Goal: Task Accomplishment & Management: Manage account settings

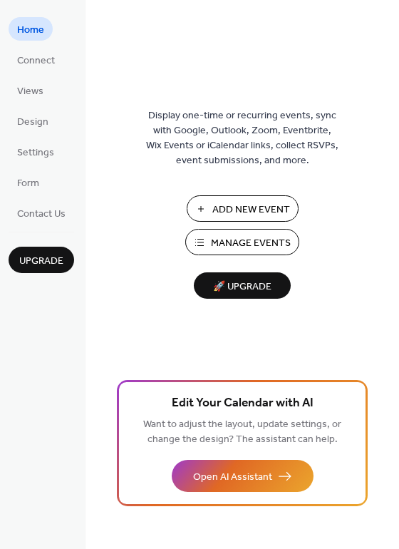
click at [227, 243] on span "Manage Events" at bounding box center [251, 243] width 80 height 15
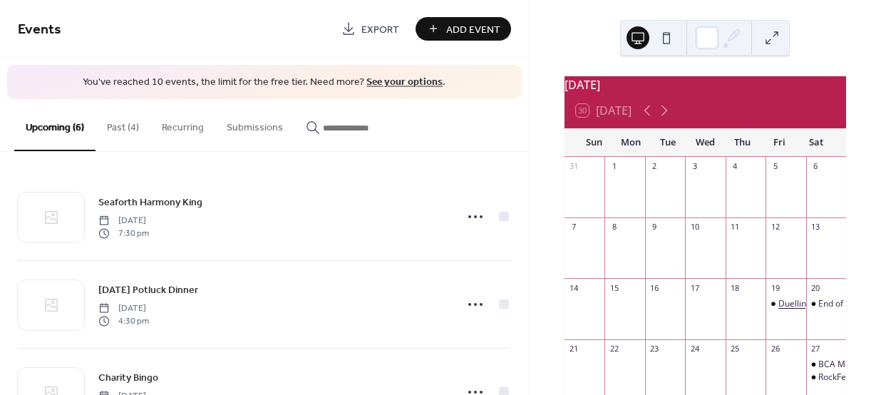
click at [778, 310] on div "Duelling Pianso #2" at bounding box center [815, 304] width 74 height 12
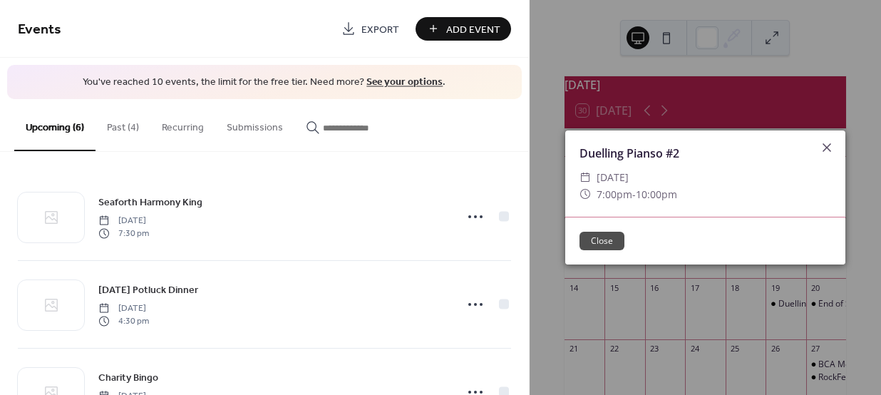
click at [609, 244] on button "Close" at bounding box center [601, 241] width 45 height 19
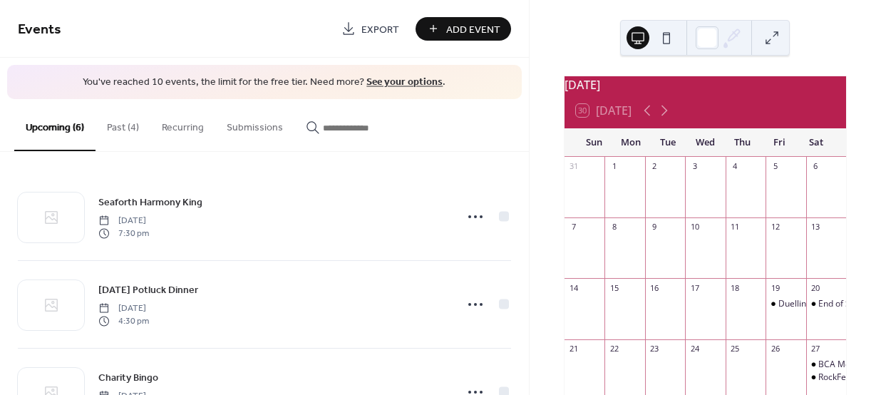
click at [127, 130] on button "Past (4)" at bounding box center [122, 124] width 55 height 51
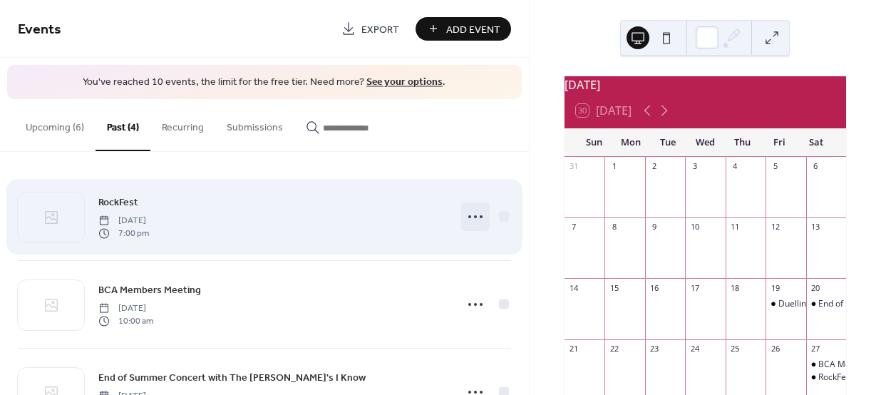
click at [472, 216] on icon at bounding box center [475, 216] width 23 height 23
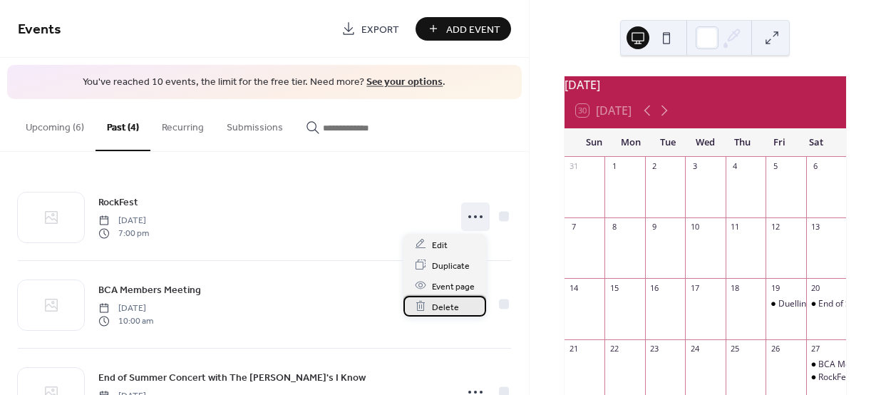
click at [455, 303] on span "Delete" at bounding box center [445, 306] width 27 height 15
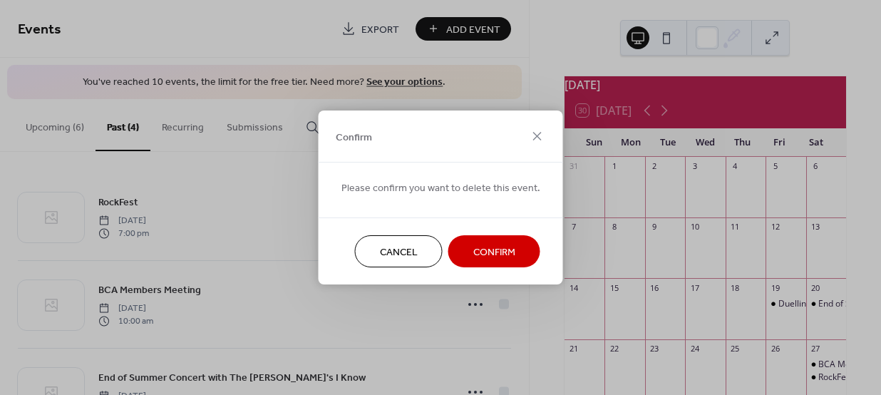
click at [465, 257] on button "Confirm" at bounding box center [494, 251] width 92 height 32
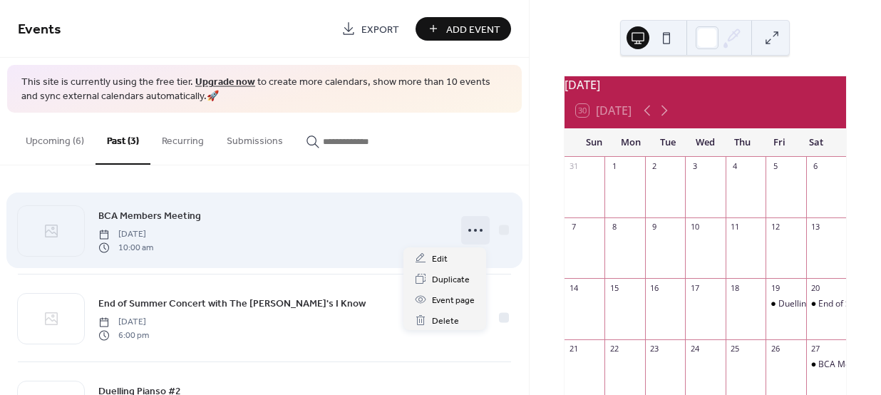
drag, startPoint x: 469, startPoint y: 230, endPoint x: 469, endPoint y: 238, distance: 7.8
click at [469, 230] on icon at bounding box center [475, 230] width 23 height 23
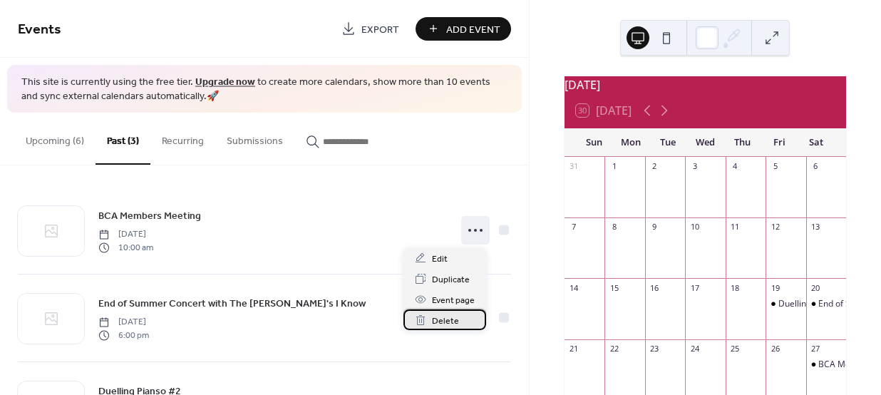
click at [453, 320] on span "Delete" at bounding box center [445, 321] width 27 height 15
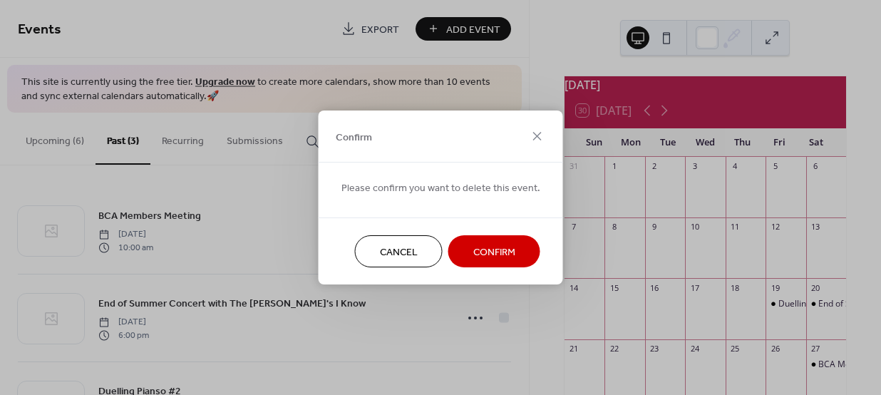
click at [492, 251] on span "Confirm" at bounding box center [494, 252] width 42 height 15
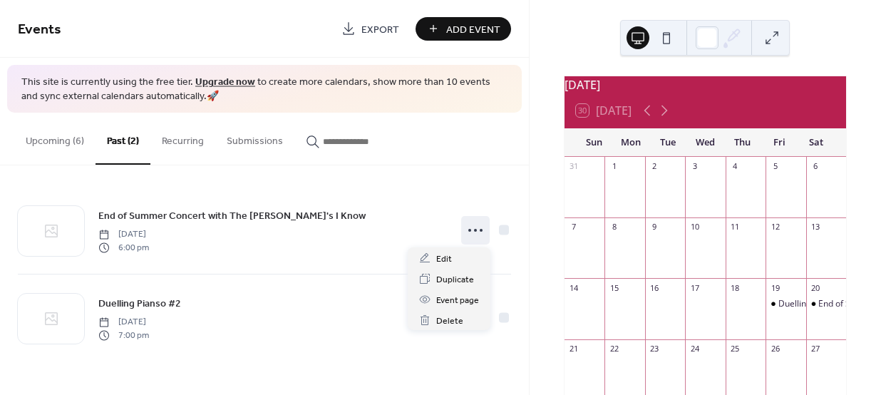
drag, startPoint x: 474, startPoint y: 227, endPoint x: 485, endPoint y: 247, distance: 22.4
click at [474, 228] on icon at bounding box center [475, 230] width 23 height 23
click at [455, 320] on span "Delete" at bounding box center [449, 321] width 27 height 15
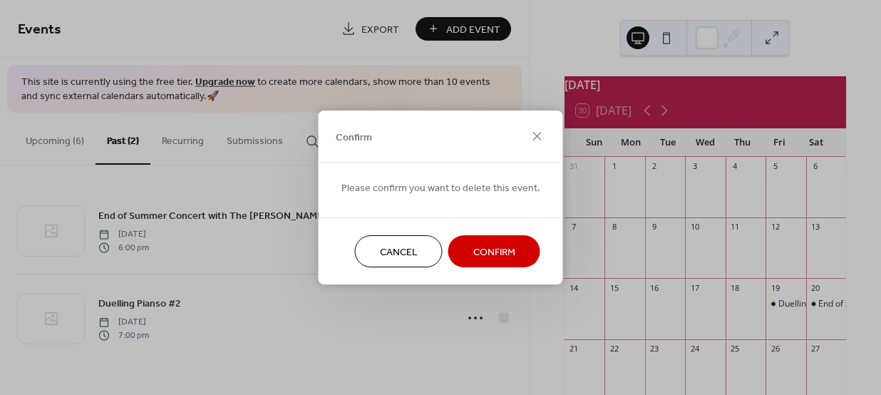
click at [485, 249] on span "Confirm" at bounding box center [494, 252] width 42 height 15
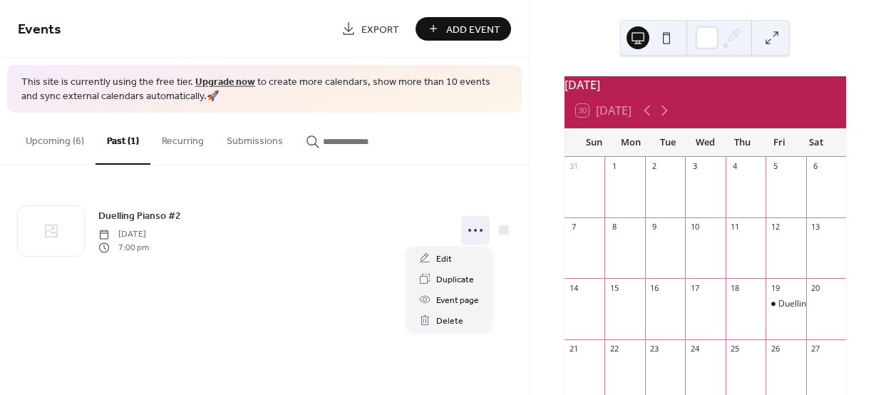
drag, startPoint x: 475, startPoint y: 227, endPoint x: 472, endPoint y: 244, distance: 16.5
click at [474, 228] on icon at bounding box center [475, 230] width 23 height 23
click at [455, 323] on span "Delete" at bounding box center [449, 321] width 27 height 15
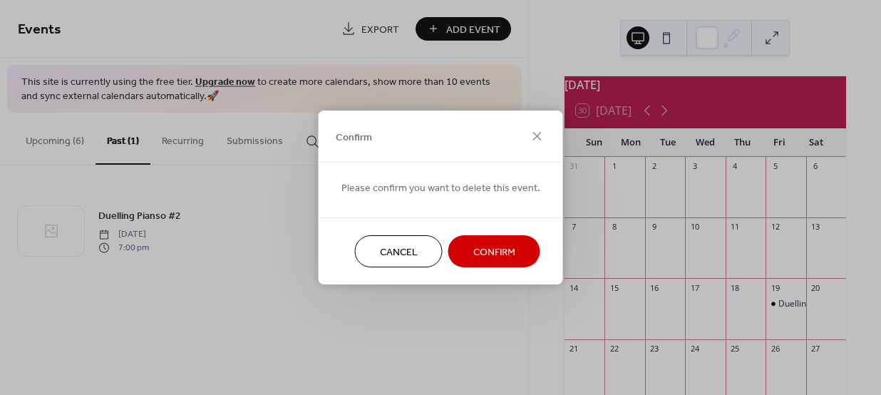
click at [495, 252] on span "Confirm" at bounding box center [494, 252] width 42 height 15
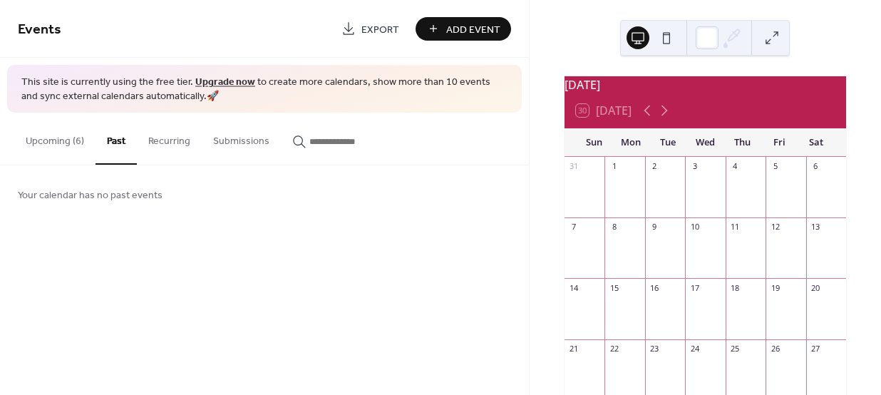
click at [66, 140] on button "Upcoming (6)" at bounding box center [54, 138] width 81 height 51
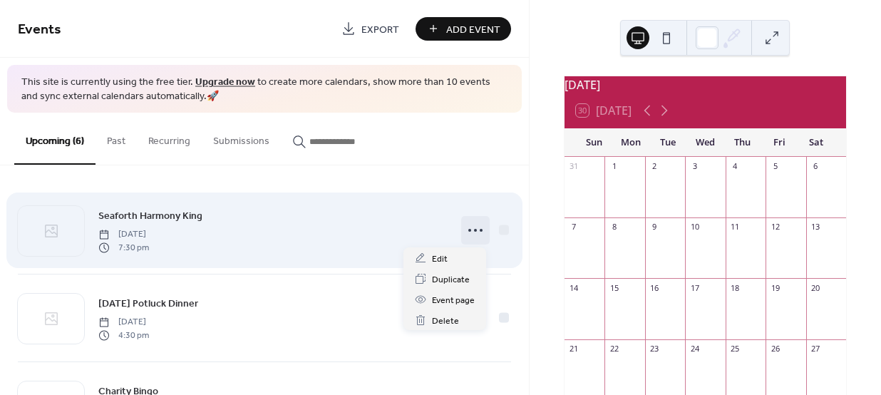
click at [474, 230] on circle at bounding box center [475, 230] width 3 height 3
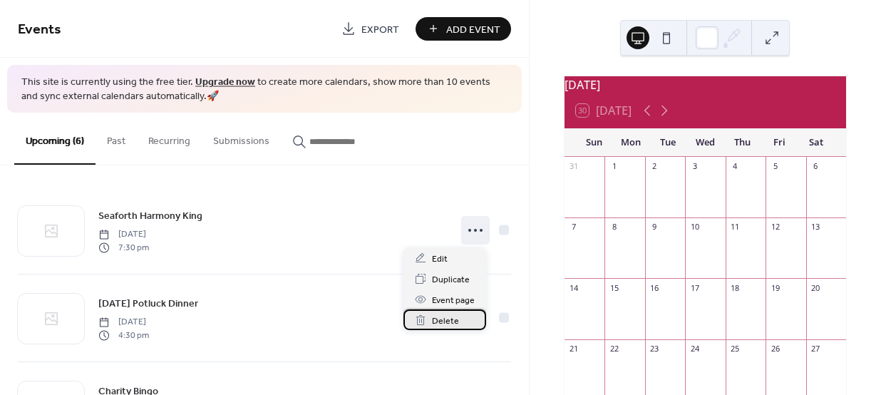
click at [441, 317] on span "Delete" at bounding box center [445, 321] width 27 height 15
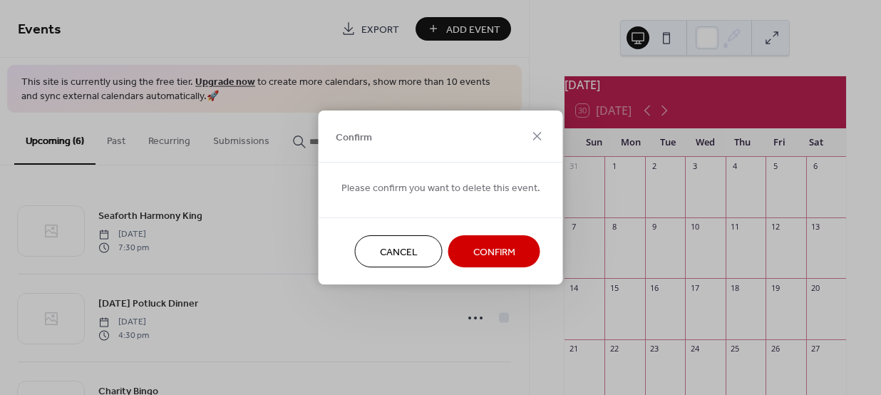
drag, startPoint x: 482, startPoint y: 250, endPoint x: 480, endPoint y: 259, distance: 9.0
click at [482, 250] on span "Confirm" at bounding box center [494, 252] width 42 height 15
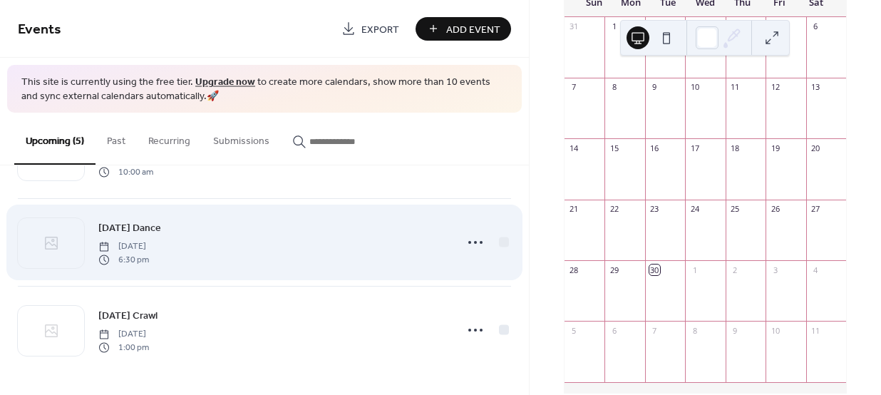
scroll to position [165, 0]
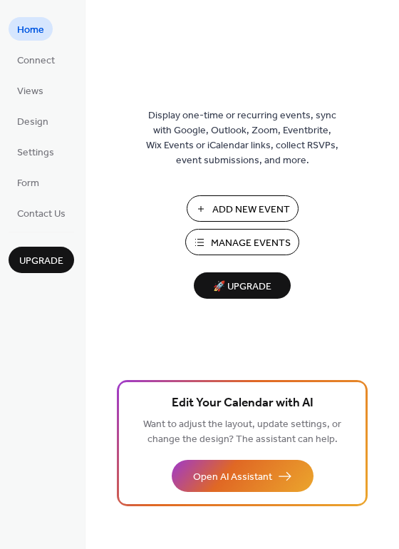
click at [33, 27] on span "Home" at bounding box center [30, 30] width 27 height 15
click at [33, 58] on span "Connect" at bounding box center [36, 60] width 38 height 15
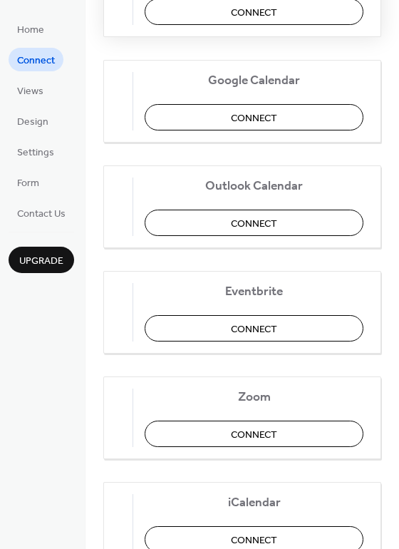
scroll to position [244, 0]
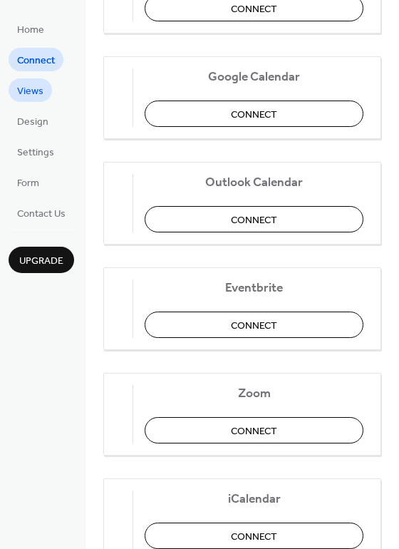
click at [36, 92] on span "Views" at bounding box center [30, 91] width 26 height 15
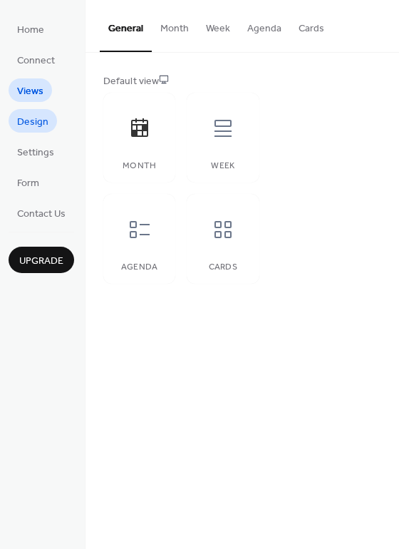
click at [31, 122] on span "Design" at bounding box center [32, 122] width 31 height 15
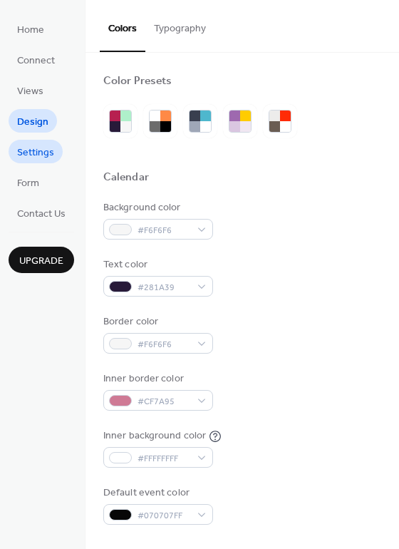
click at [33, 150] on span "Settings" at bounding box center [35, 152] width 37 height 15
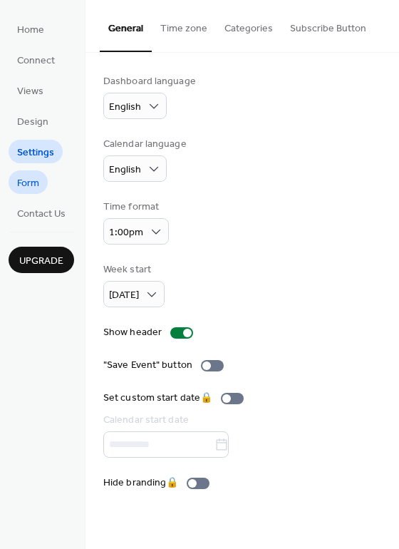
click at [28, 184] on span "Form" at bounding box center [28, 183] width 22 height 15
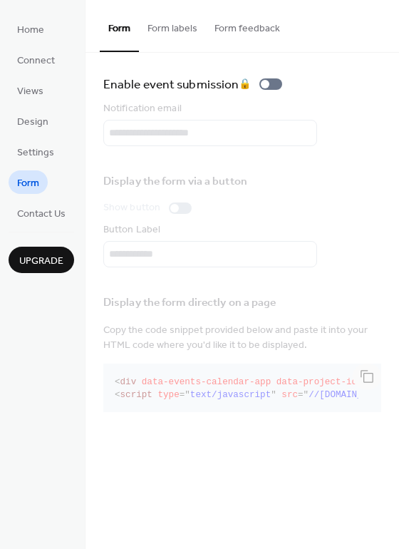
click at [182, 29] on button "Form labels" at bounding box center [172, 25] width 67 height 51
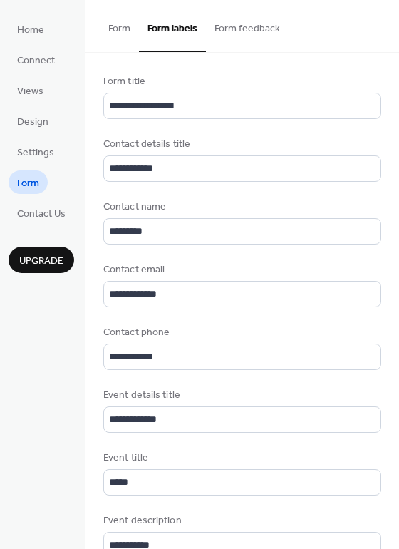
click at [116, 27] on button "Form" at bounding box center [119, 25] width 39 height 51
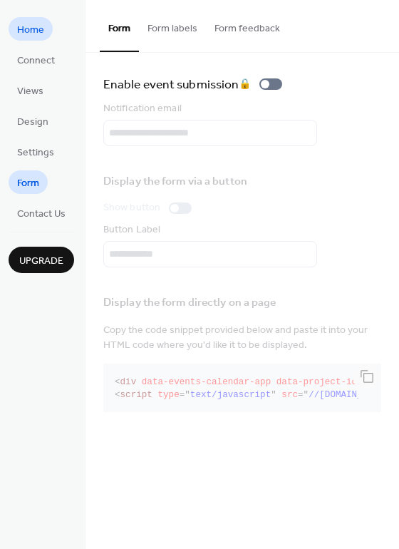
click at [33, 31] on span "Home" at bounding box center [30, 30] width 27 height 15
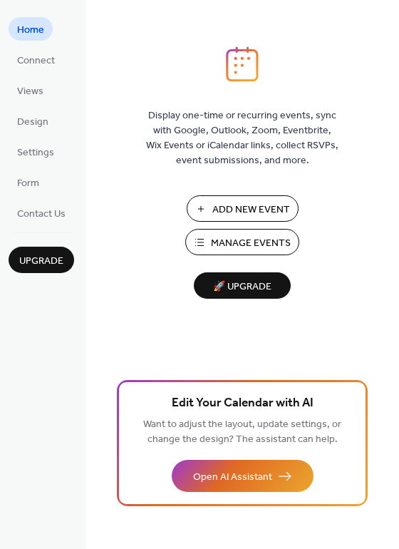
click at [239, 244] on span "Manage Events" at bounding box center [251, 243] width 80 height 15
click at [43, 59] on span "Connect" at bounding box center [36, 60] width 38 height 15
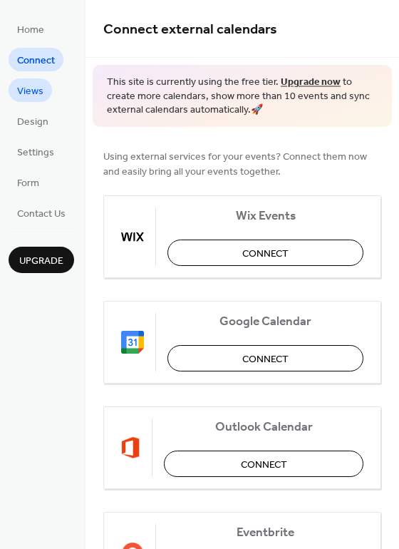
click at [34, 87] on span "Views" at bounding box center [30, 91] width 26 height 15
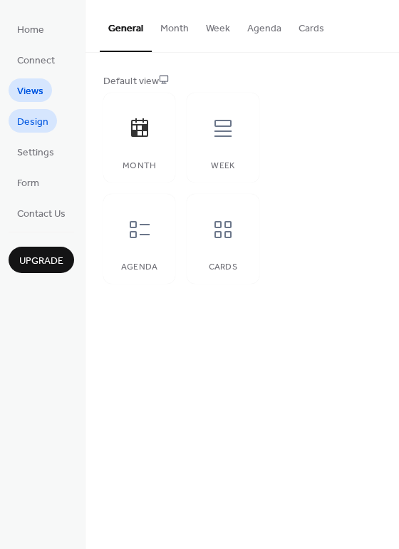
click at [36, 125] on span "Design" at bounding box center [32, 122] width 31 height 15
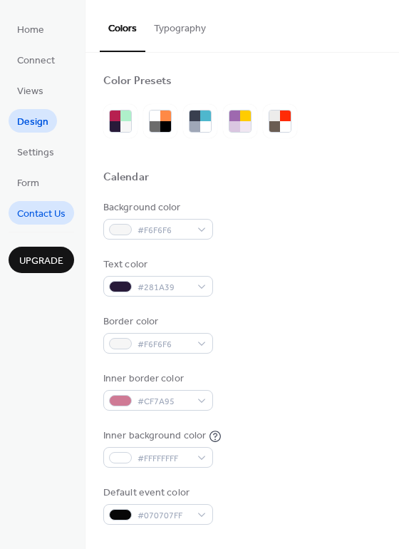
click at [44, 208] on span "Contact Us" at bounding box center [41, 214] width 48 height 15
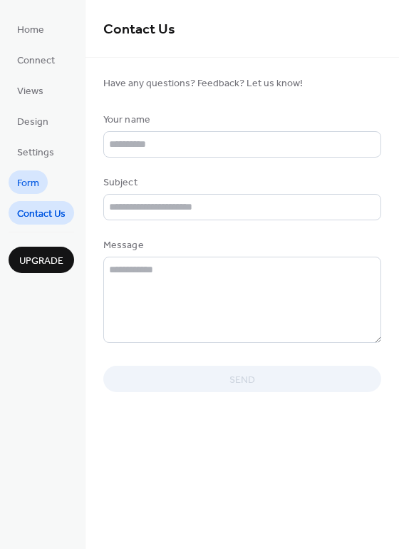
click at [30, 182] on span "Form" at bounding box center [28, 183] width 22 height 15
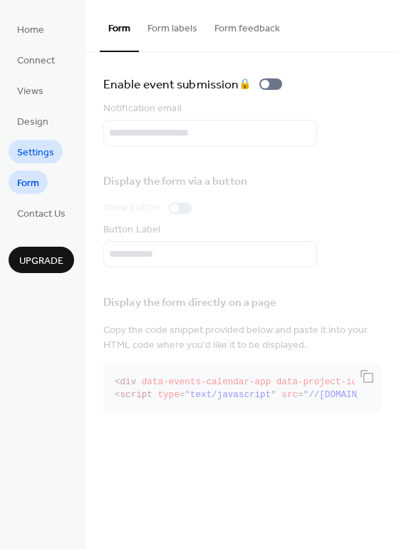
click at [46, 151] on span "Settings" at bounding box center [35, 152] width 37 height 15
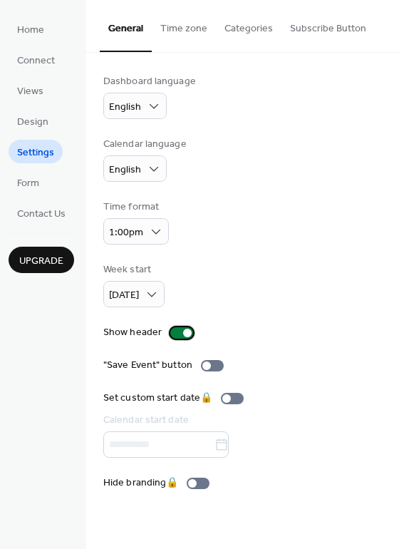
click at [175, 333] on div at bounding box center [181, 332] width 23 height 11
click at [176, 333] on div at bounding box center [176, 332] width 9 height 9
click at [32, 122] on span "Design" at bounding box center [32, 122] width 31 height 15
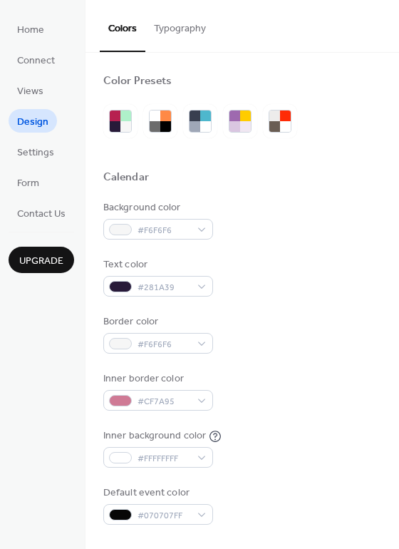
click at [185, 28] on button "Typography" at bounding box center [179, 25] width 69 height 51
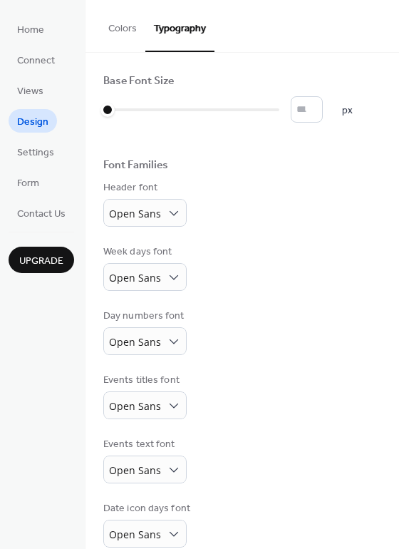
click at [120, 31] on button "Colors" at bounding box center [123, 25] width 46 height 51
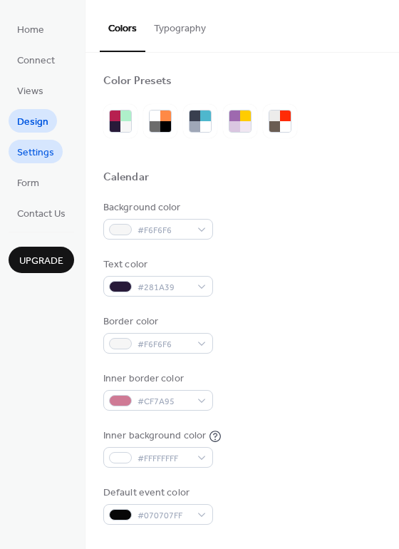
click at [36, 154] on span "Settings" at bounding box center [35, 152] width 37 height 15
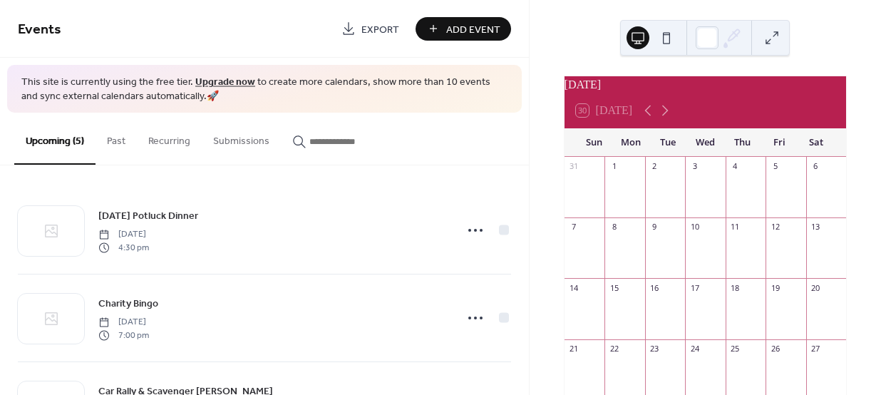
click at [613, 93] on div "[DATE]" at bounding box center [704, 84] width 281 height 17
click at [665, 36] on button at bounding box center [666, 37] width 23 height 23
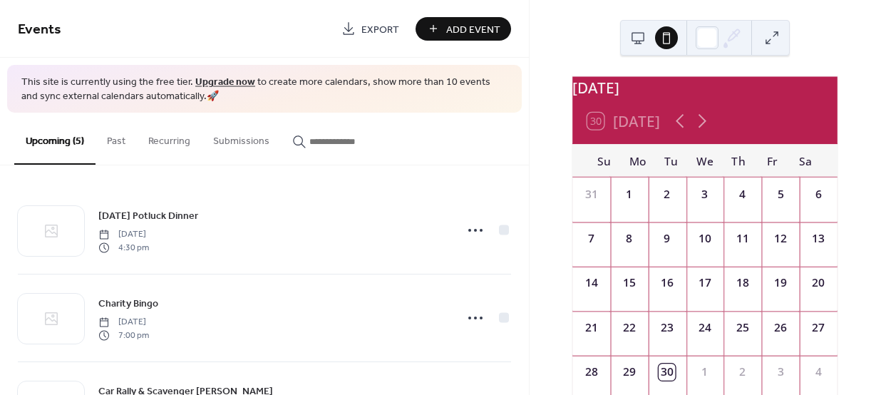
click at [640, 36] on button at bounding box center [637, 37] width 23 height 23
